Goal: Check status

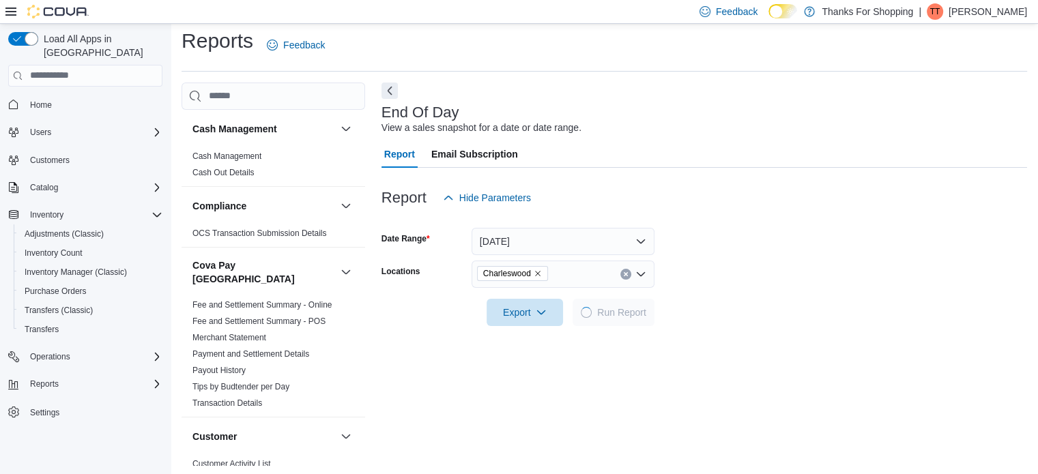
scroll to position [9, 0]
